Goal: Transaction & Acquisition: Purchase product/service

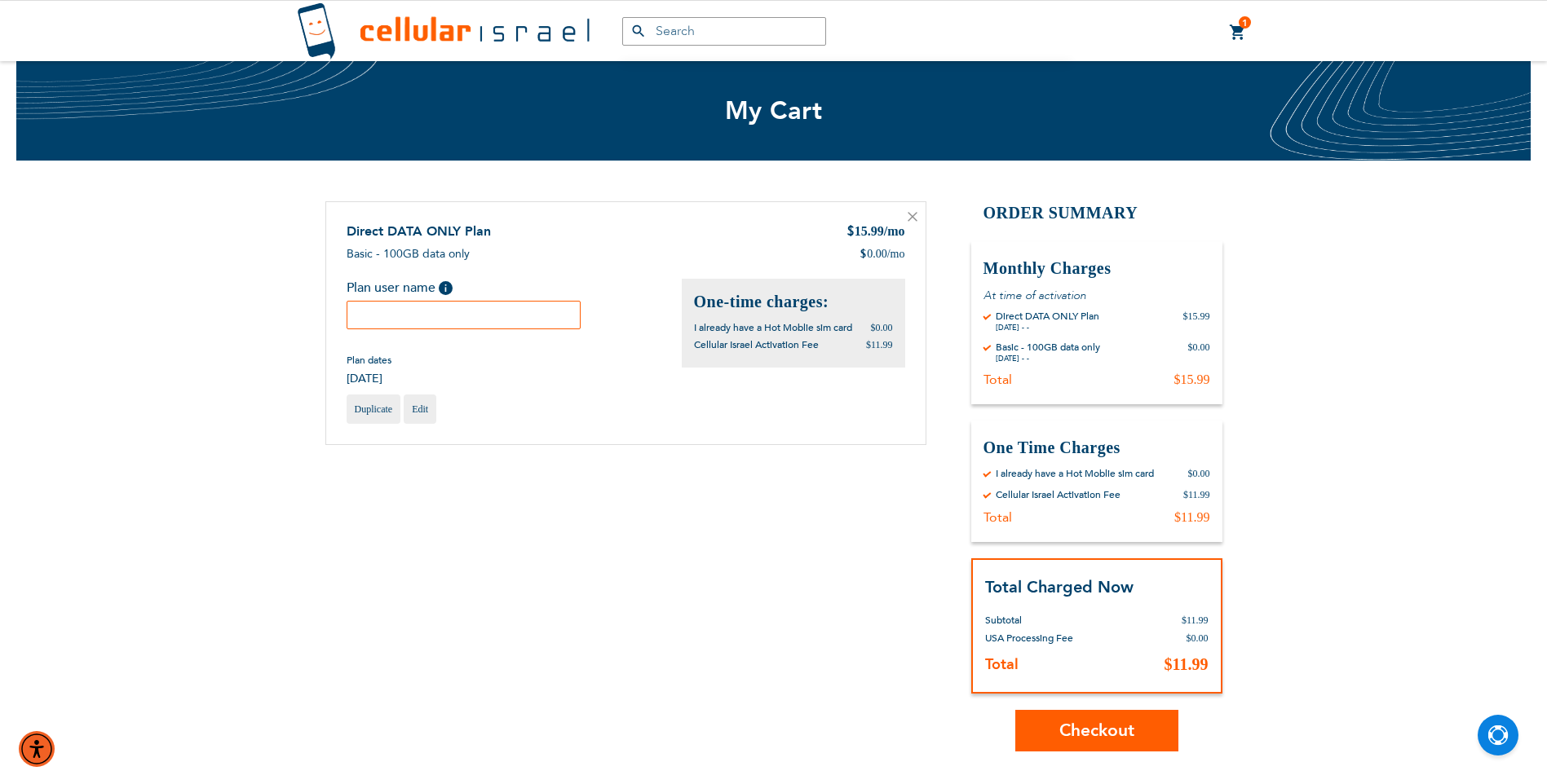
click at [515, 315] on input "text" at bounding box center [463, 315] width 234 height 28
click at [382, 320] on input "text" at bounding box center [463, 315] width 234 height 28
type input "chofetz [PERSON_NAME]"
click at [1088, 726] on span "Checkout" at bounding box center [1096, 731] width 75 height 24
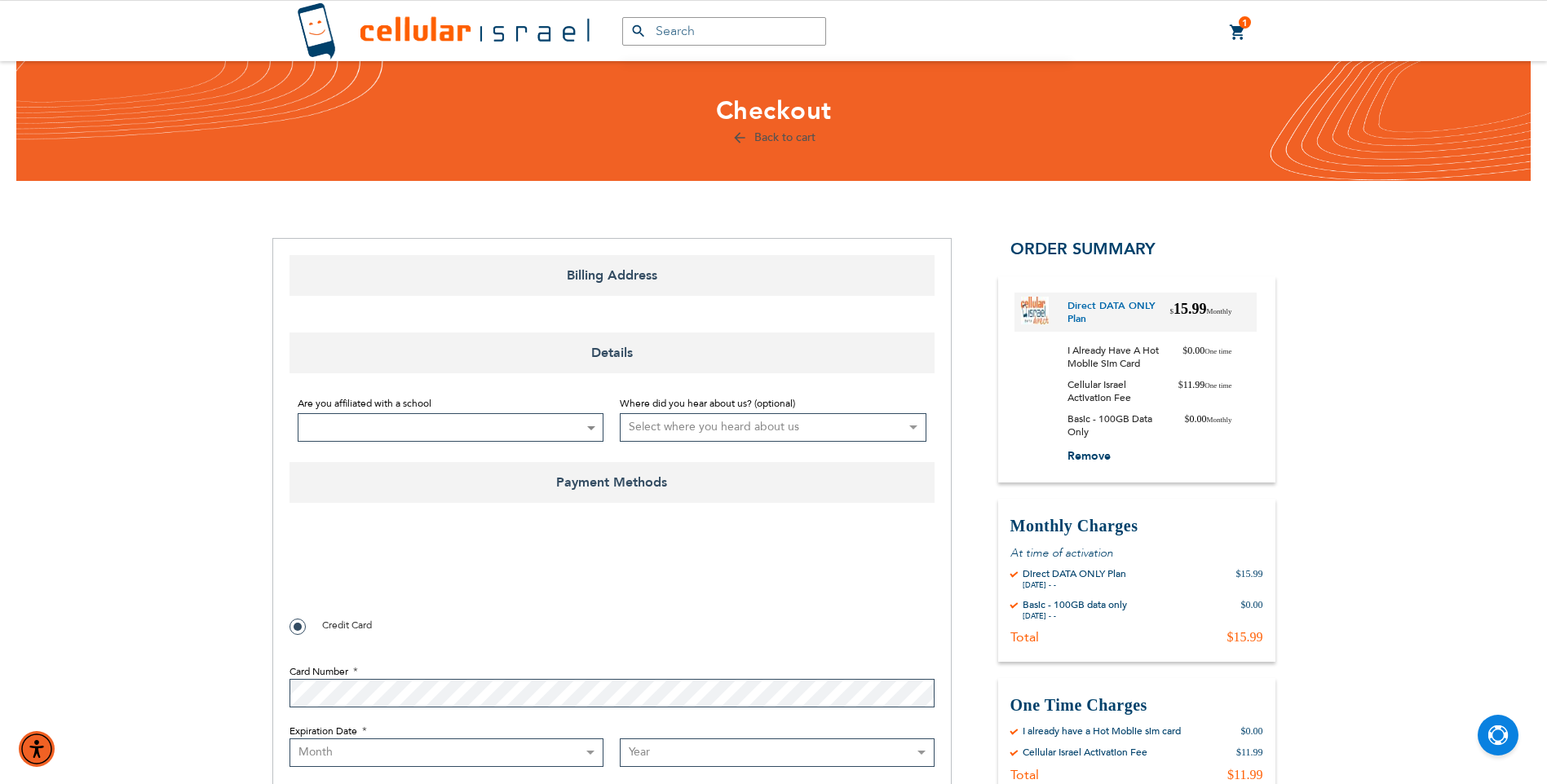
select select "US"
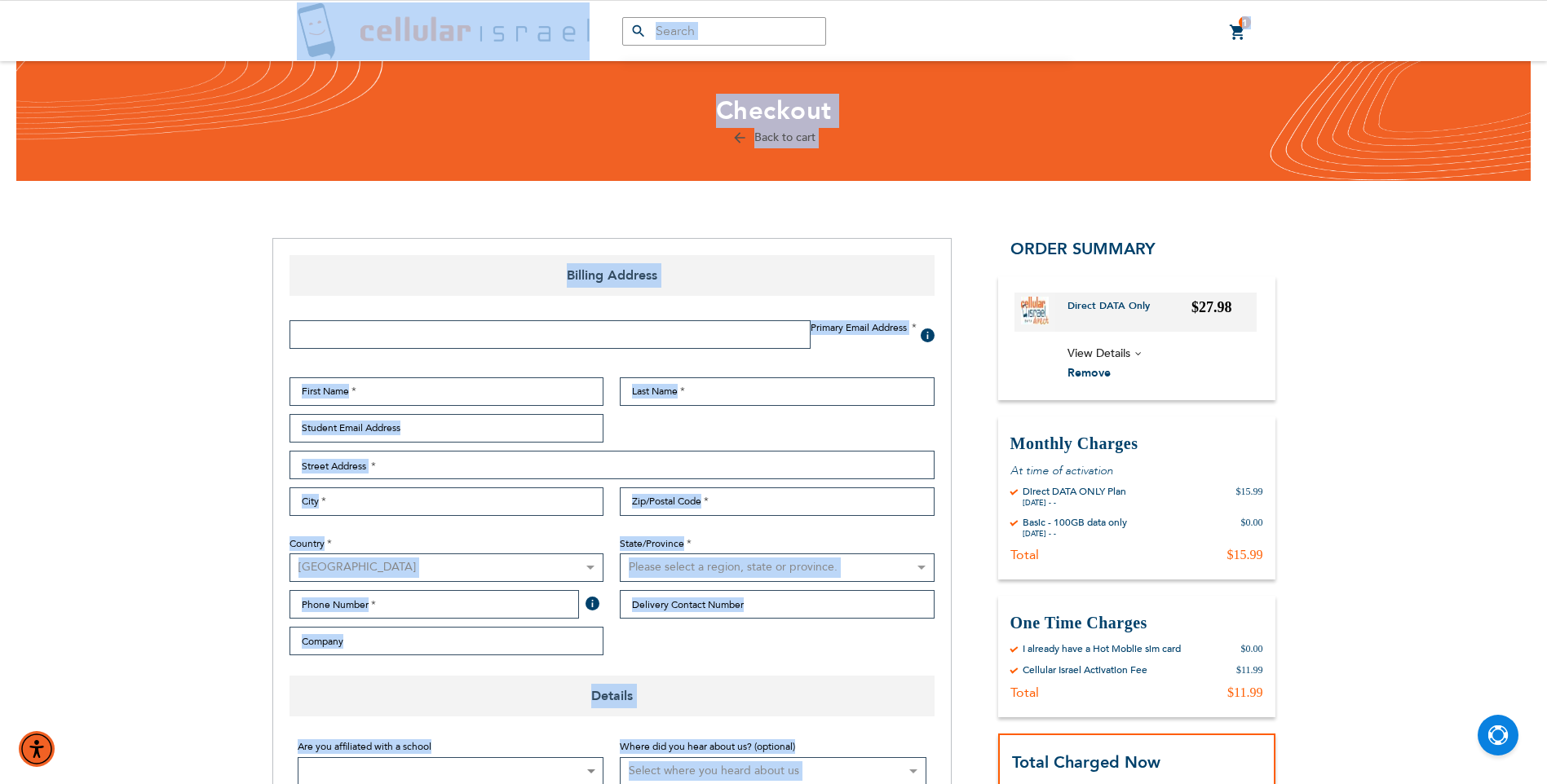
drag, startPoint x: 452, startPoint y: 611, endPoint x: 323, endPoint y: 30, distance: 595.1
click at [323, 30] on div "Products No Result Menu Account 1 1 items My Cart" at bounding box center [774, 773] width 1547 height 1547
copy div "Products No Result Menu Account 1 1 items My Cart Mini Cart Options Details Dir…"
click at [9, 164] on div "Products No Result Menu Account 1 1 items My Cart" at bounding box center [774, 773] width 1547 height 1547
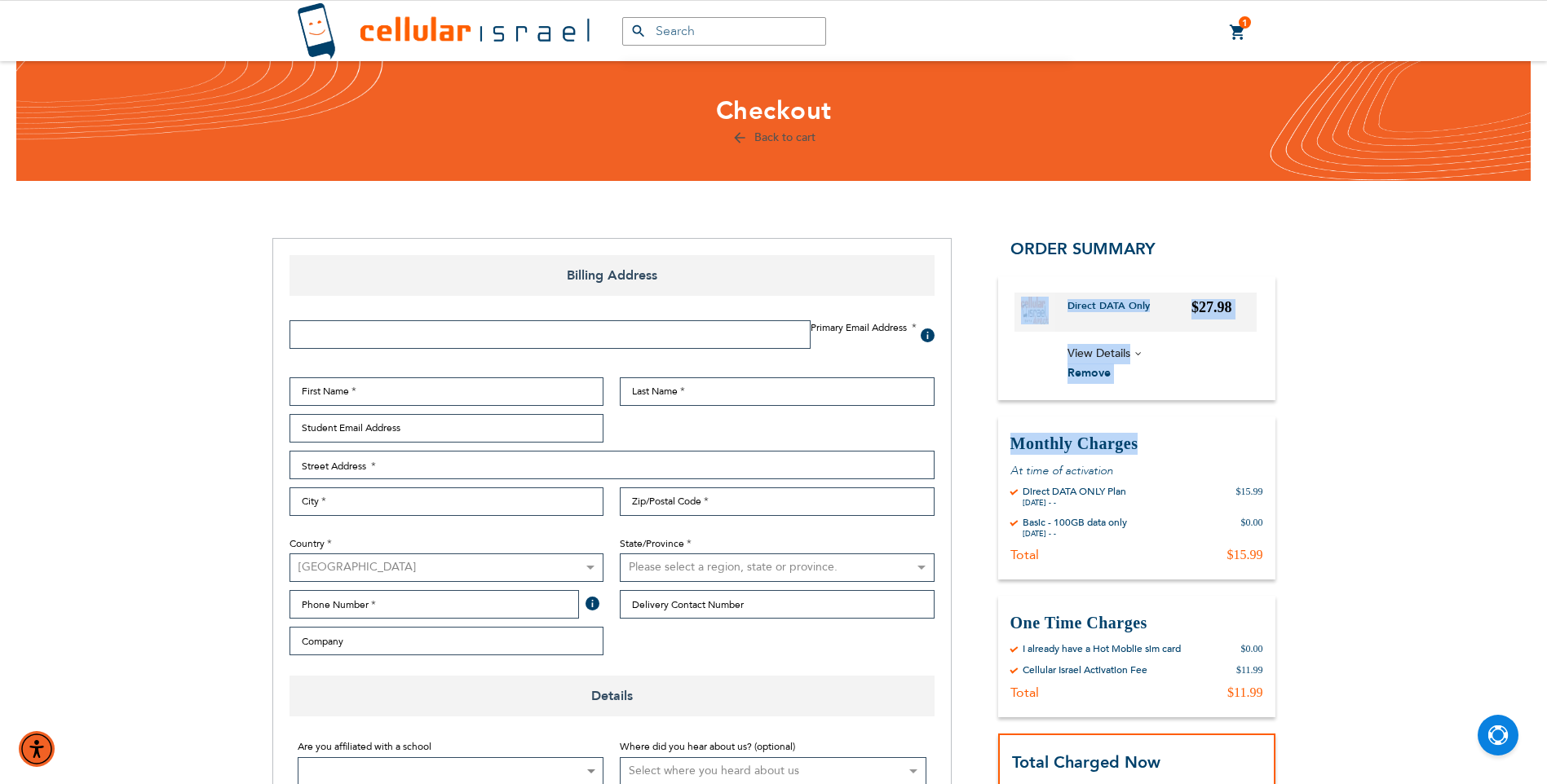
drag, startPoint x: 1546, startPoint y: 378, endPoint x: 1551, endPoint y: 444, distance: 66.2
click at [1546, 444] on html "The store will not work correctly in the case when cookies are disabled. Produc…" at bounding box center [774, 773] width 1547 height 1547
drag, startPoint x: 1551, startPoint y: 444, endPoint x: 1512, endPoint y: 261, distance: 187.1
click at [1512, 261] on div "Products No Result Menu Account 1 1 items My Cart" at bounding box center [774, 773] width 1547 height 1547
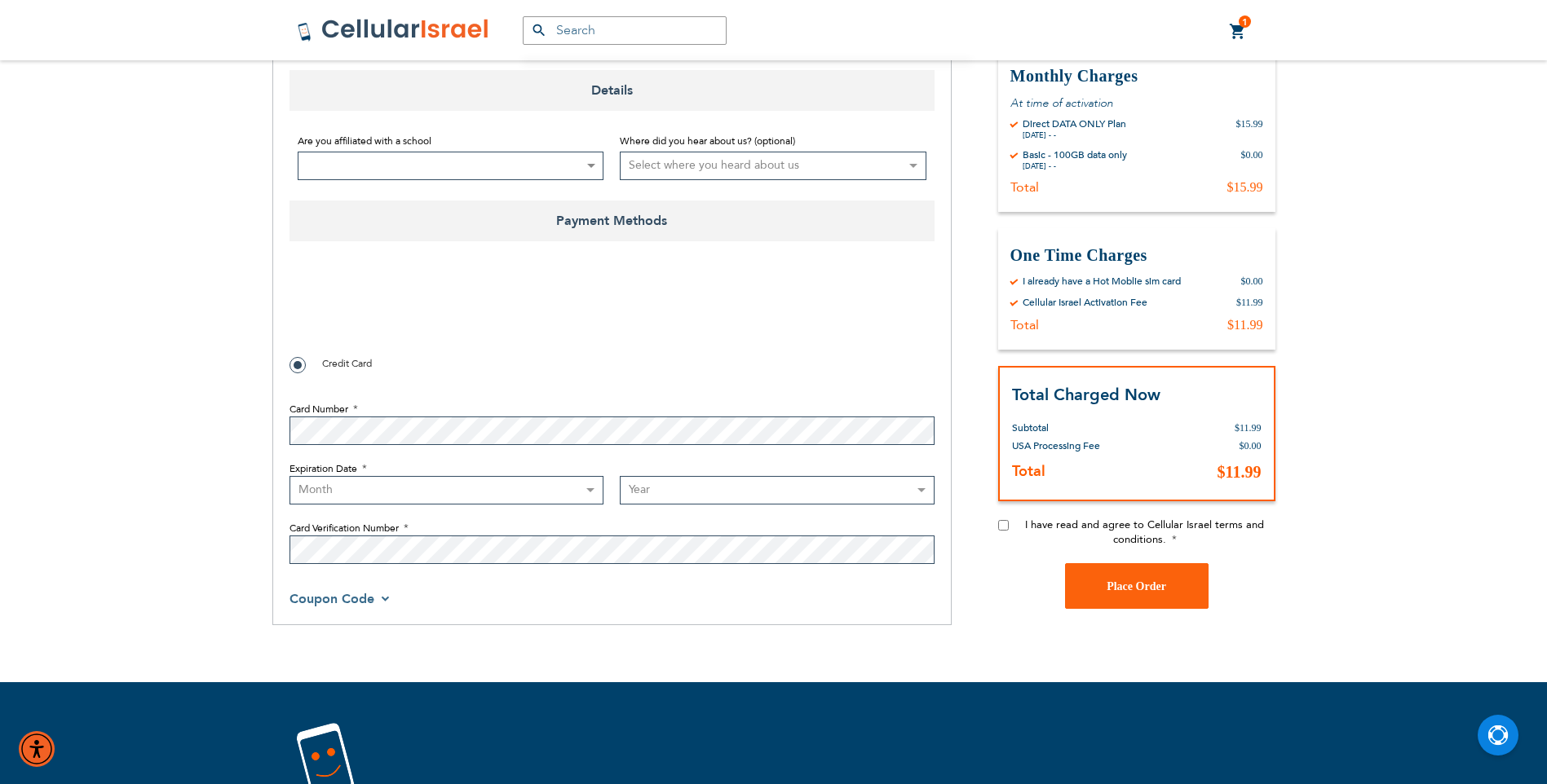
scroll to position [650, 0]
